Goal: Transaction & Acquisition: Purchase product/service

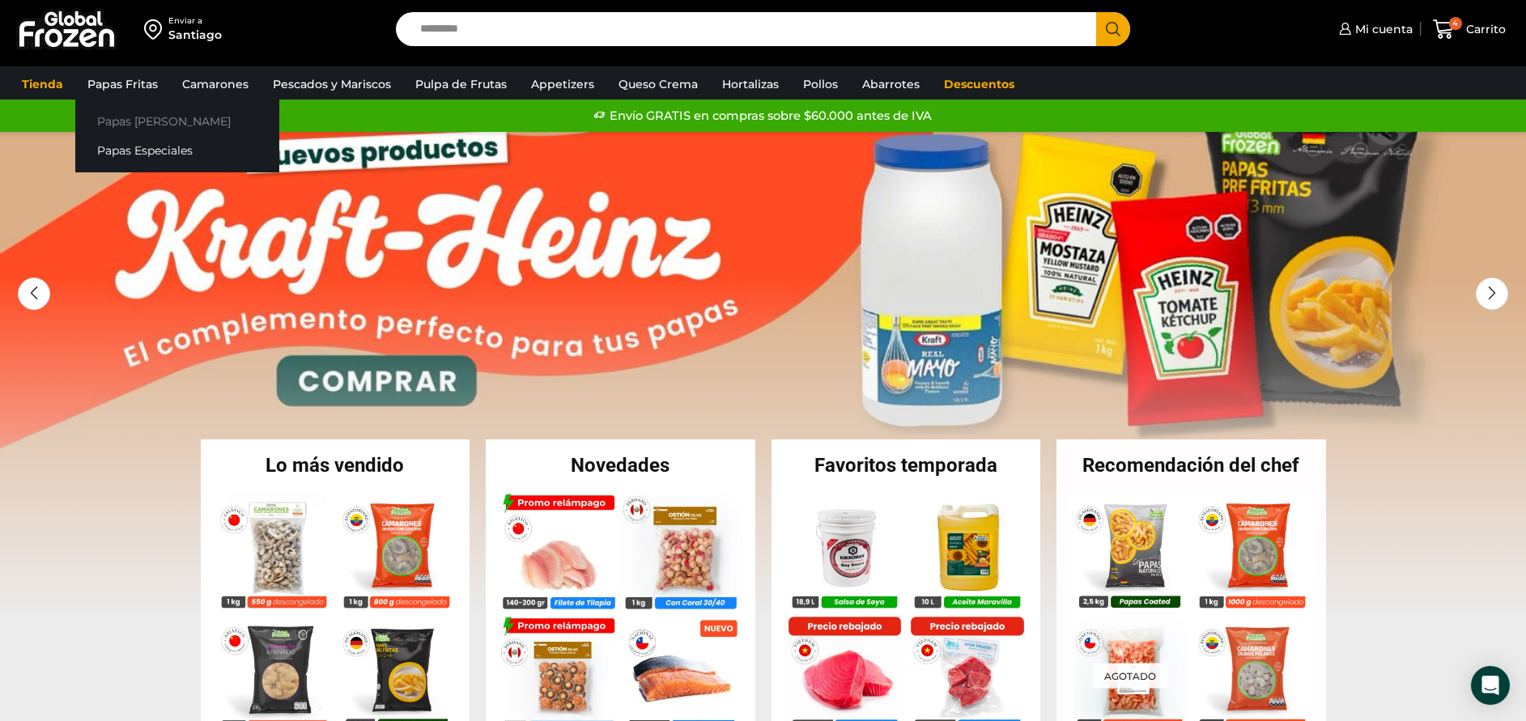
click at [157, 118] on link "Papas [PERSON_NAME]" at bounding box center [177, 121] width 204 height 30
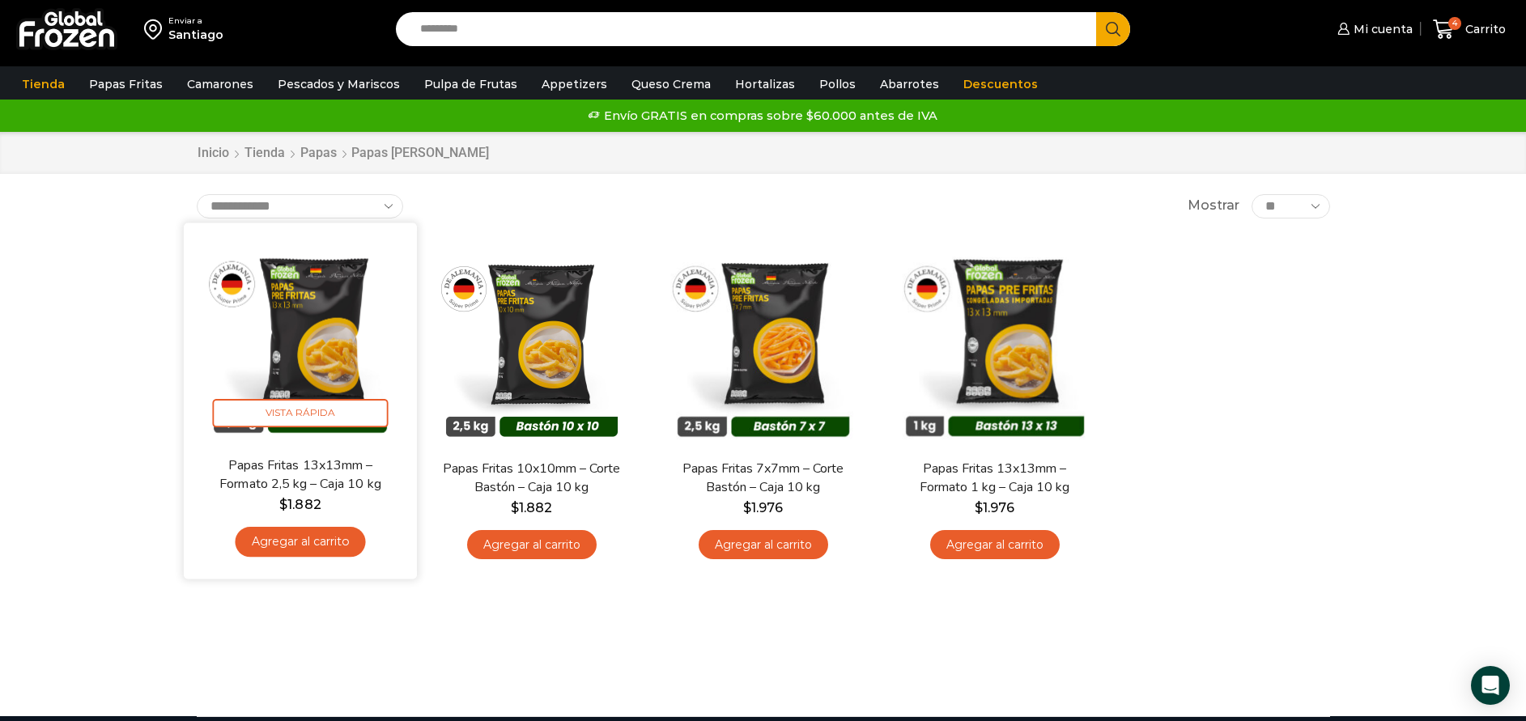
click at [326, 351] on img at bounding box center [300, 339] width 209 height 209
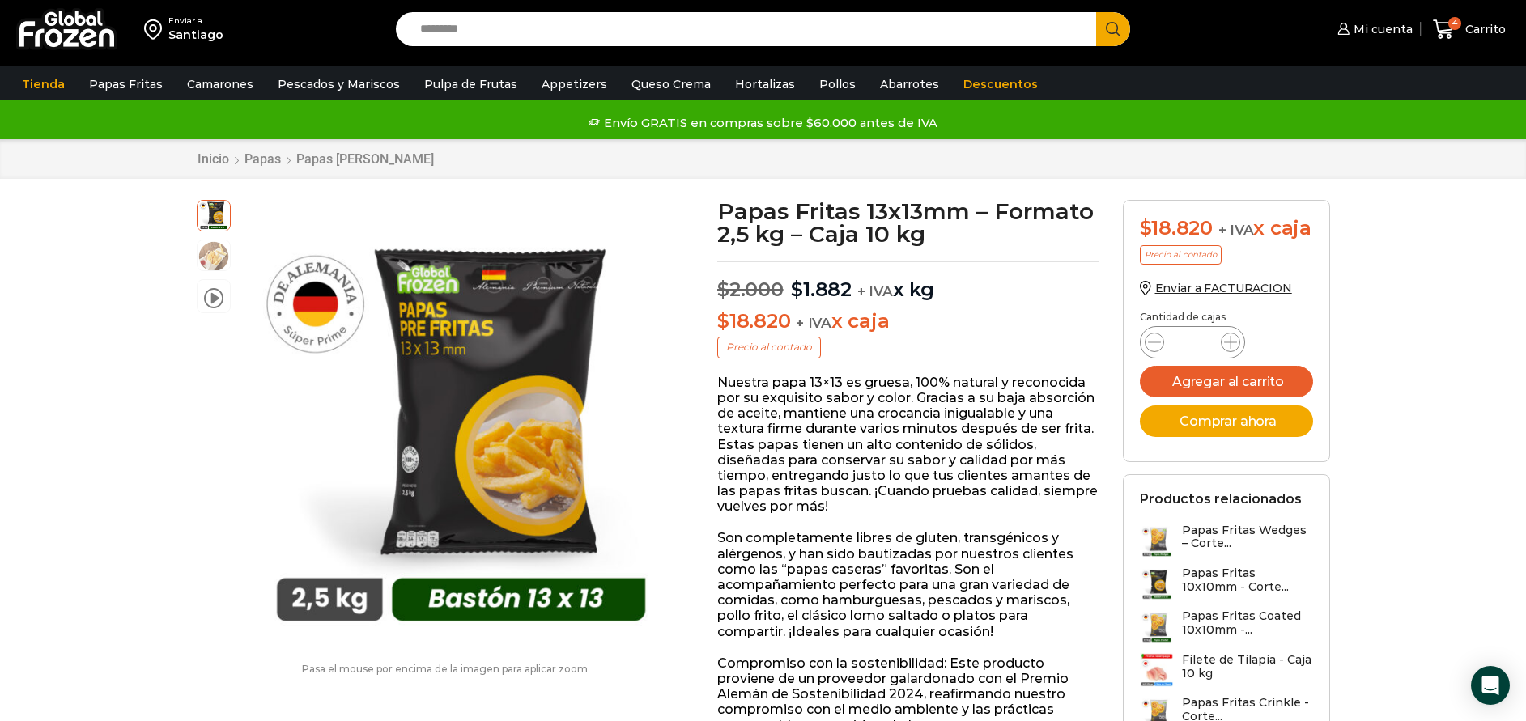
click at [659, 30] on input "Search input" at bounding box center [750, 29] width 677 height 34
type input "**********"
click at [1096, 12] on button "Search" at bounding box center [1113, 29] width 34 height 34
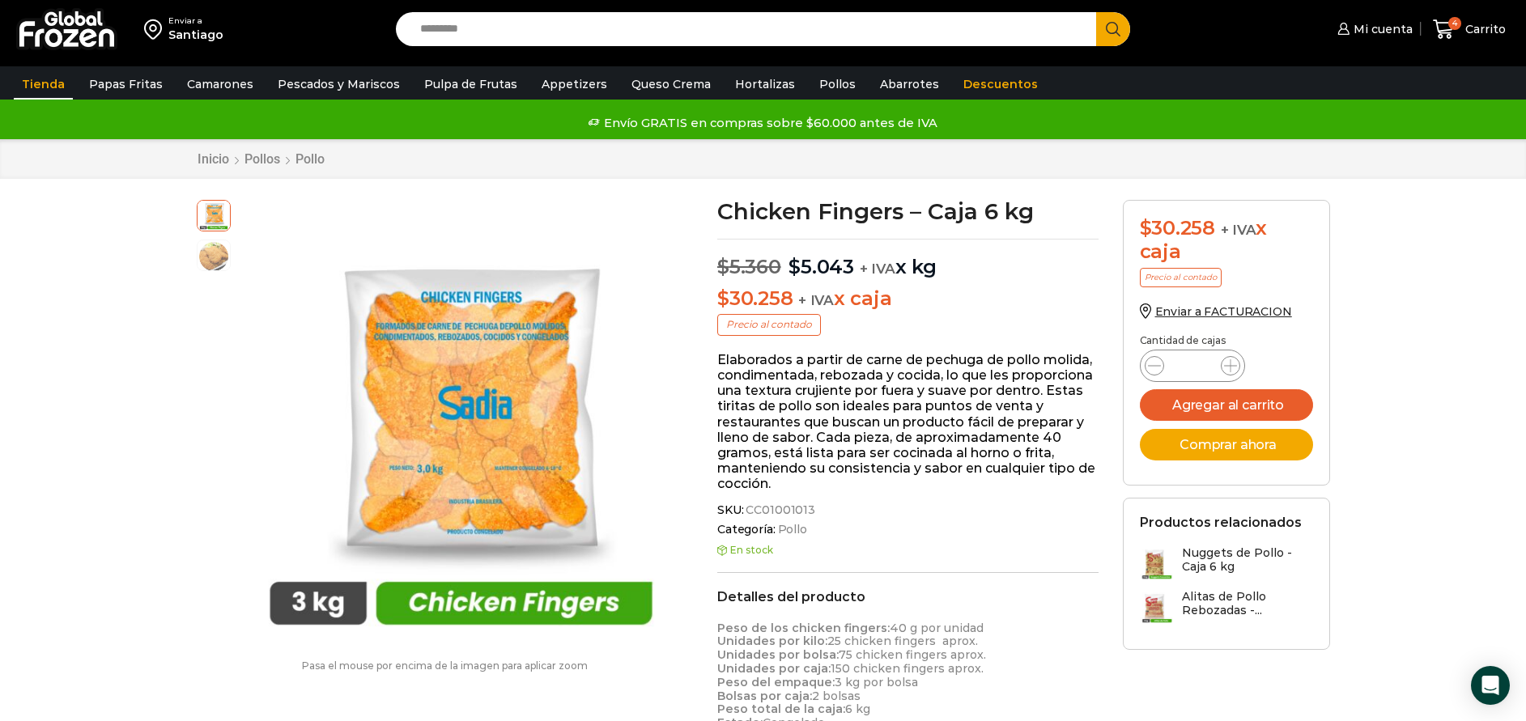
click at [38, 81] on link "Tienda" at bounding box center [43, 84] width 59 height 31
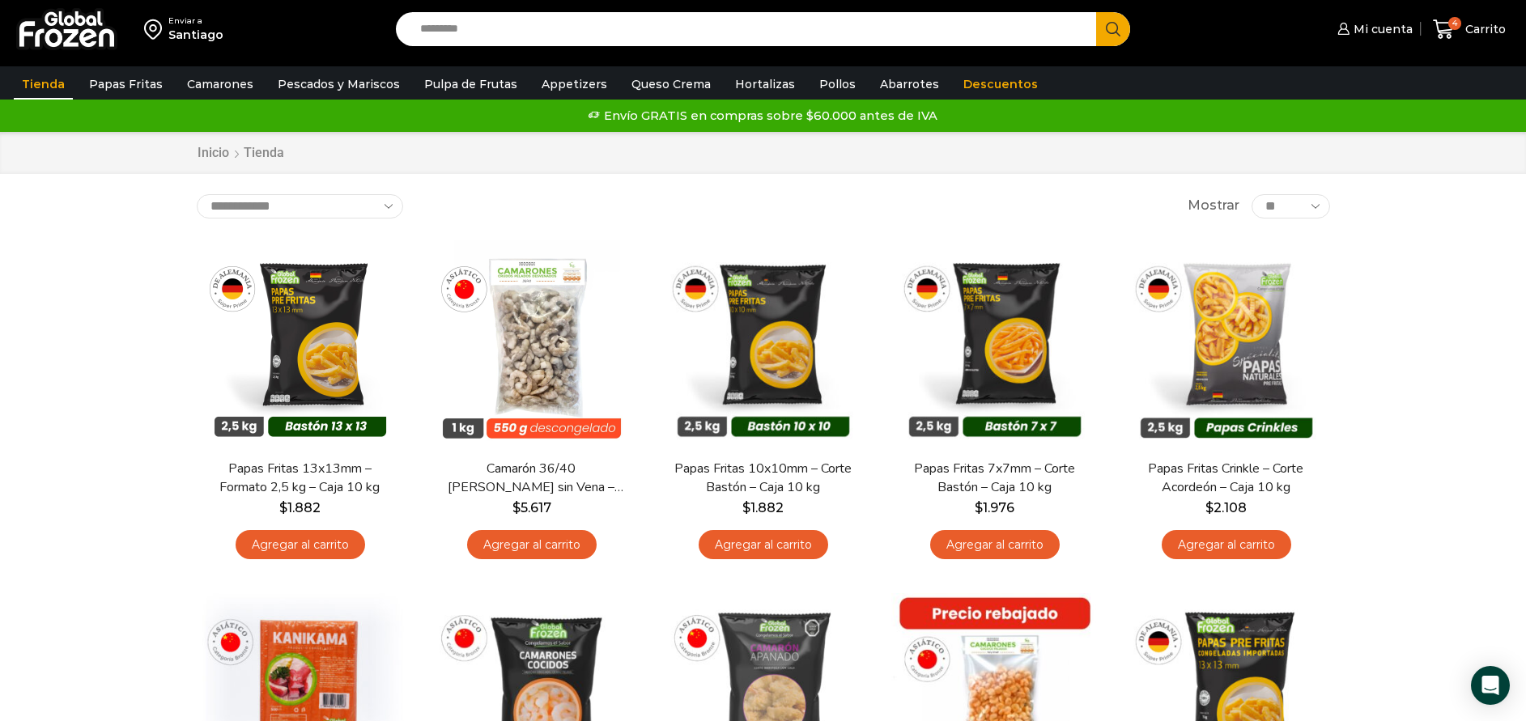
click at [35, 78] on link "Tienda" at bounding box center [43, 84] width 59 height 31
click at [222, 151] on link "Inicio" at bounding box center [213, 153] width 33 height 19
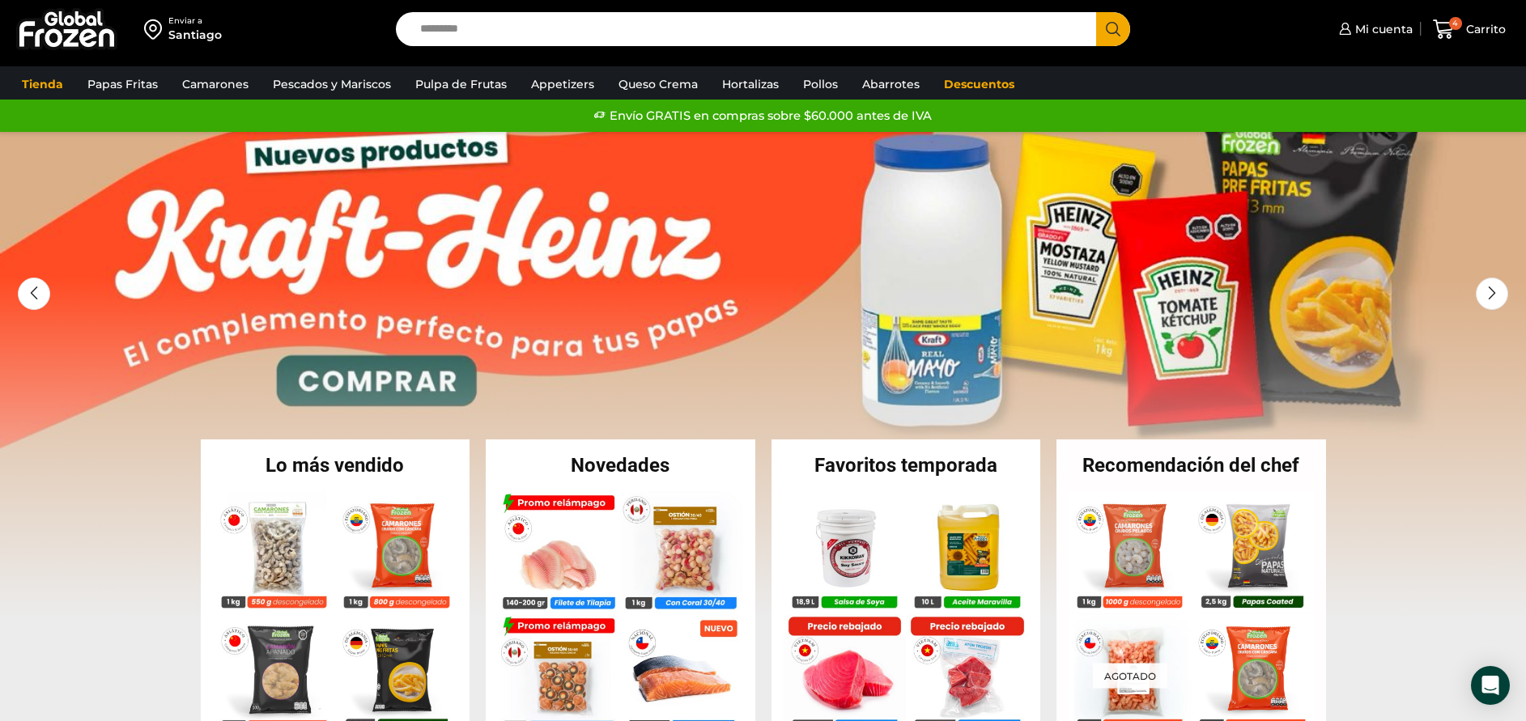
click at [565, 28] on input "Search input" at bounding box center [750, 29] width 677 height 34
type input "*****"
click at [1096, 12] on button "Search" at bounding box center [1113, 29] width 34 height 34
